Goal: Register for event/course

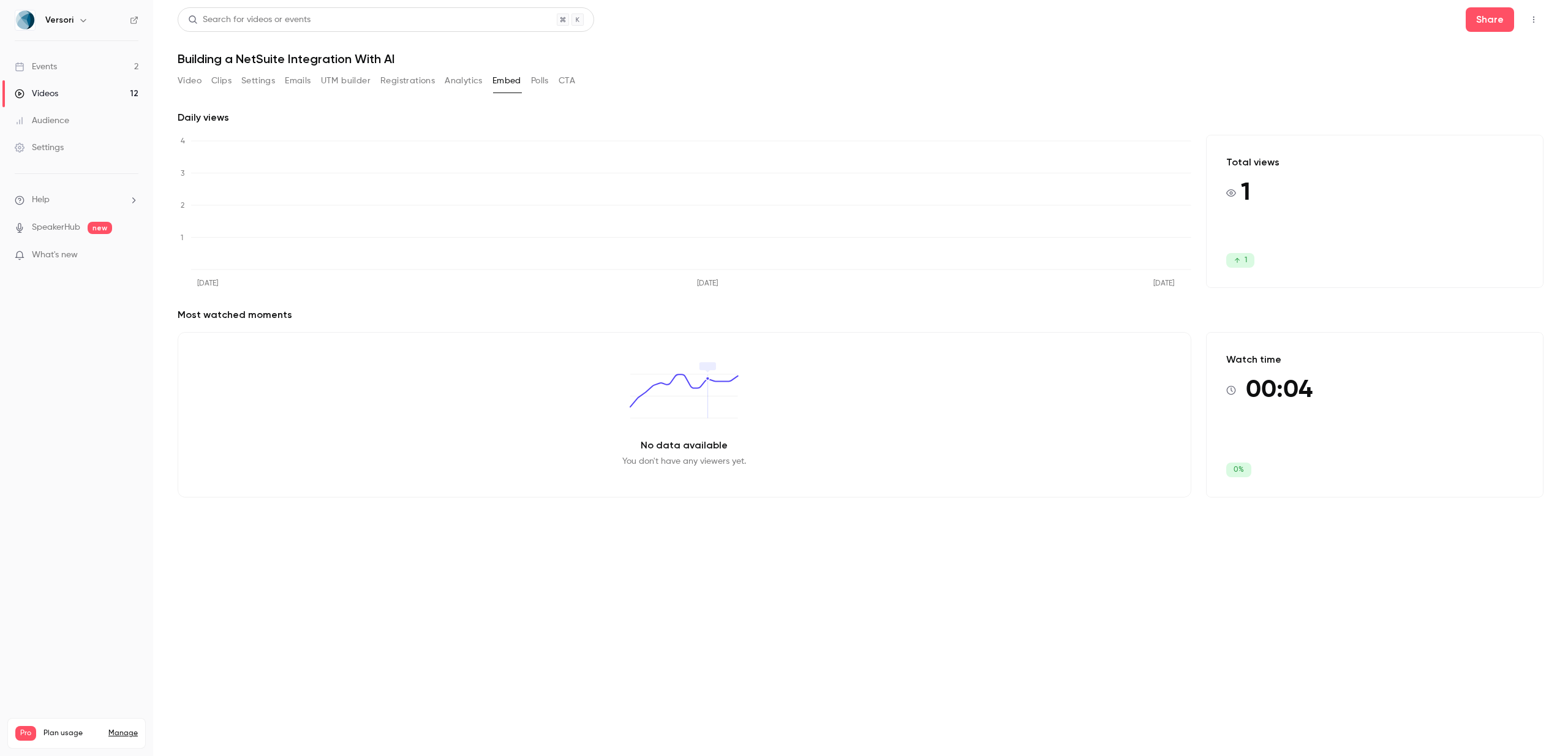
click at [101, 66] on link "Events 2" at bounding box center [77, 66] width 153 height 27
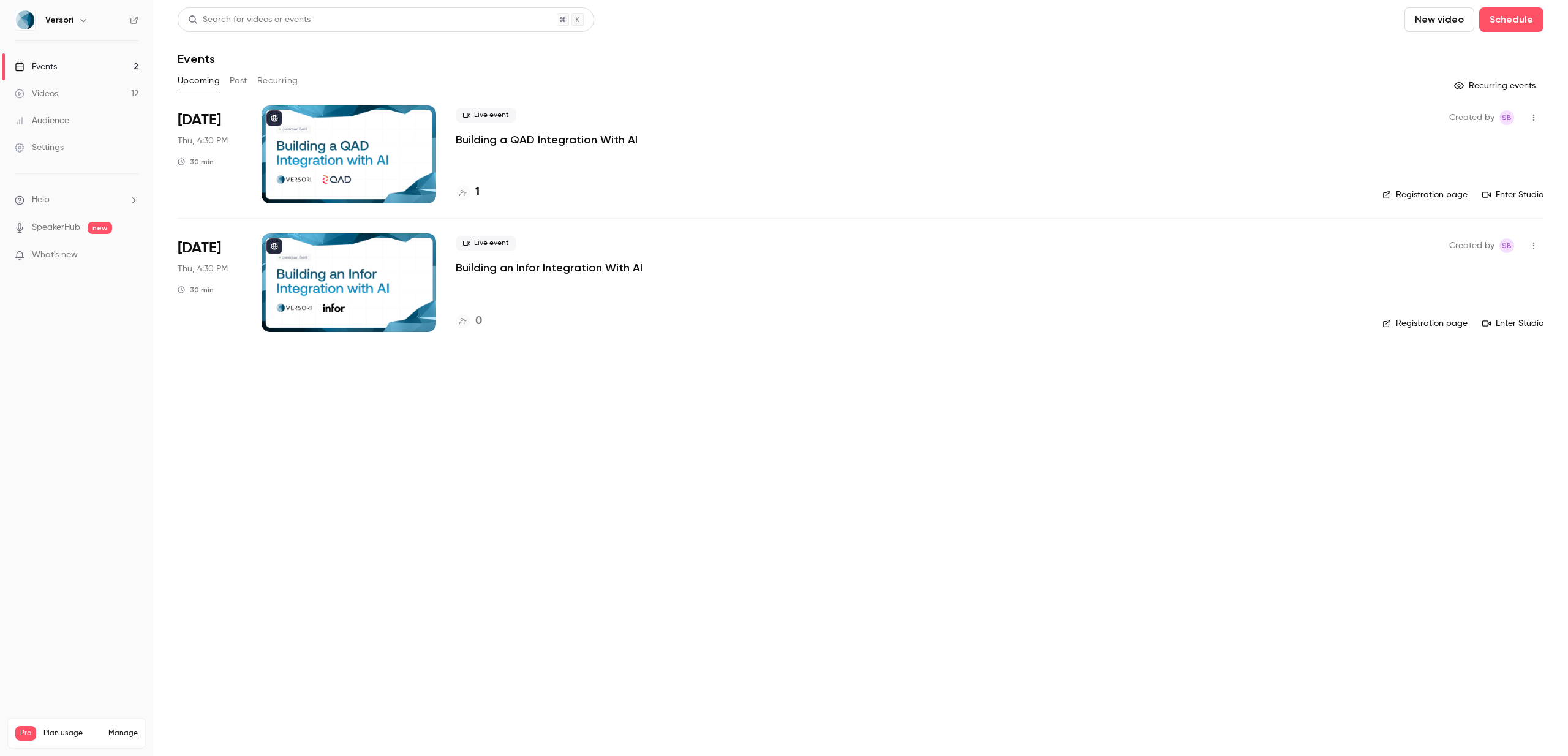
click at [533, 138] on p "Building a QAD Integration With AI" at bounding box center [547, 139] width 182 height 14
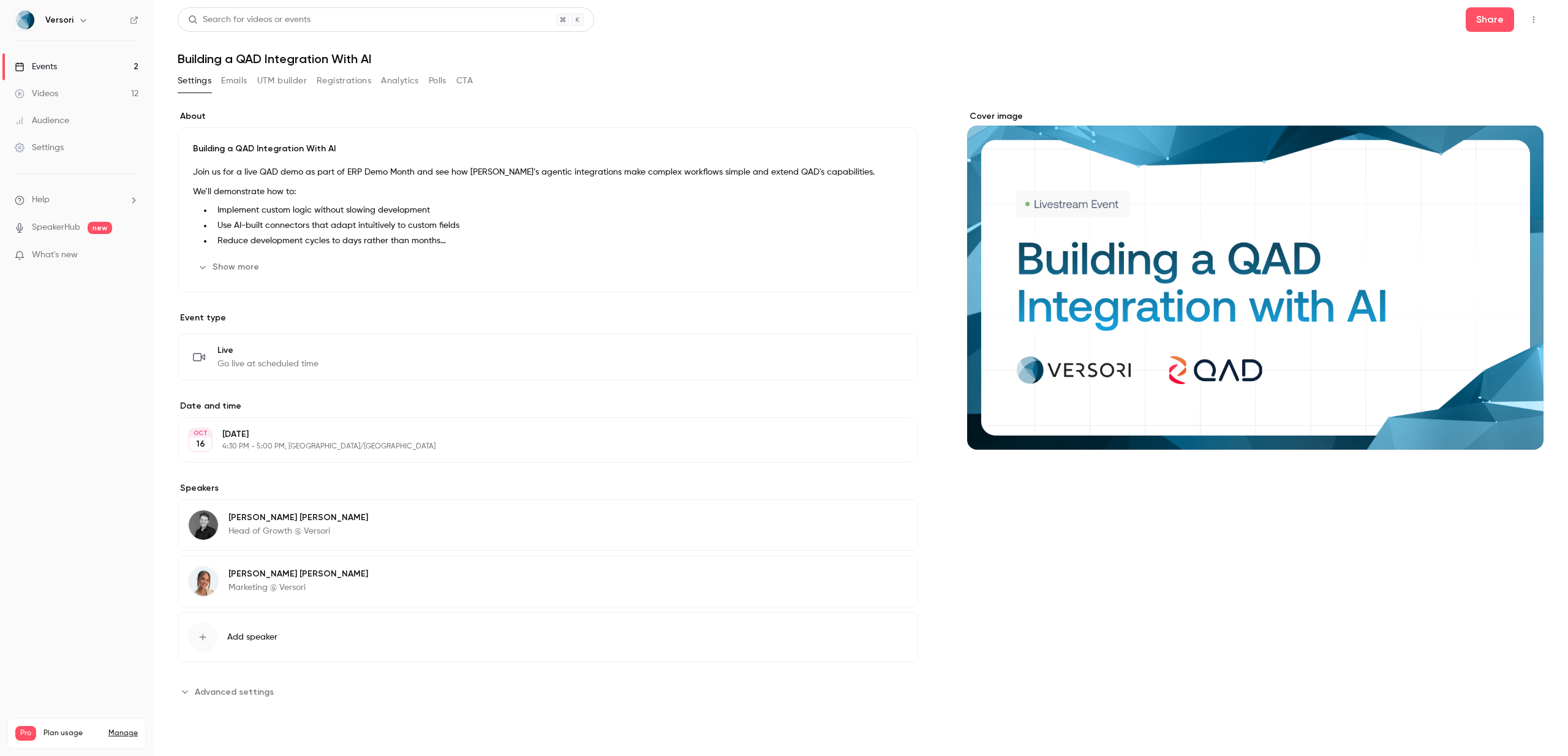
click at [344, 82] on button "Registrations" at bounding box center [343, 80] width 55 height 19
